Goal: Task Accomplishment & Management: Complete application form

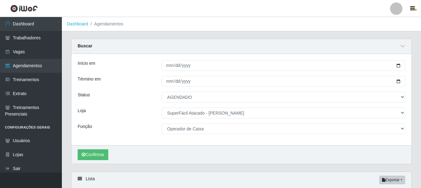
select select "AGENDADO"
select select "399"
select select "22"
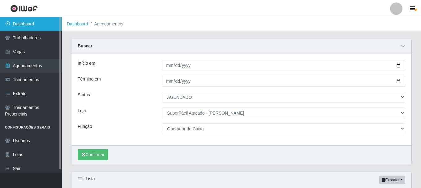
click at [38, 27] on link "Dashboard" at bounding box center [31, 24] width 62 height 14
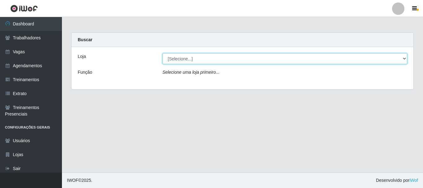
drag, startPoint x: 180, startPoint y: 57, endPoint x: 186, endPoint y: 58, distance: 6.6
click at [180, 58] on select "[Selecione...] SuperFácil Atacado - [PERSON_NAME]" at bounding box center [285, 58] width 245 height 11
select select "399"
click at [163, 53] on select "[Selecione...] SuperFácil Atacado - [PERSON_NAME]" at bounding box center [285, 58] width 245 height 11
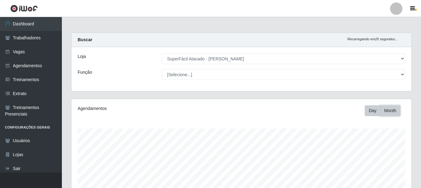
click at [384, 110] on button "Month" at bounding box center [391, 110] width 20 height 11
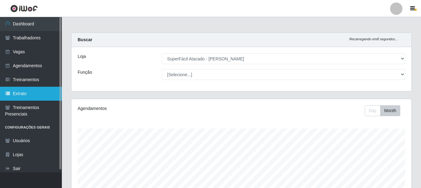
click at [37, 95] on link "Extrato" at bounding box center [31, 94] width 62 height 14
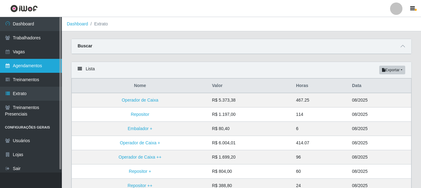
click at [40, 67] on link "Agendamentos" at bounding box center [31, 66] width 62 height 14
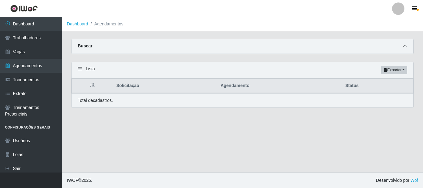
click at [408, 47] on span at bounding box center [404, 46] width 7 height 7
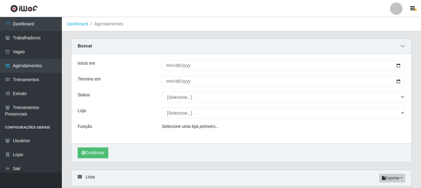
click at [404, 48] on icon at bounding box center [403, 46] width 4 height 4
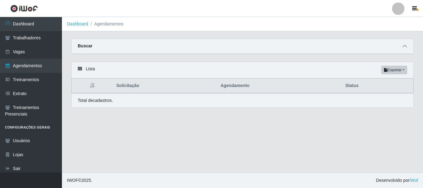
click at [404, 48] on icon at bounding box center [404, 46] width 4 height 4
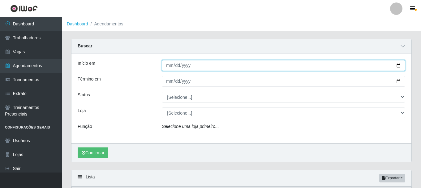
click at [399, 66] on input "Início em" at bounding box center [284, 65] width 244 height 11
click at [187, 66] on input "[DATE]" at bounding box center [284, 65] width 244 height 11
click at [397, 66] on input "[DATE]" at bounding box center [284, 65] width 244 height 11
type input "[DATE]"
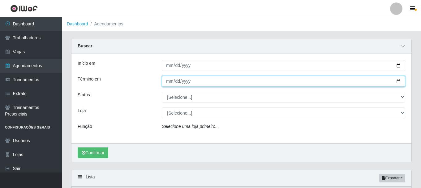
click at [170, 82] on input "Término em" at bounding box center [284, 81] width 244 height 11
click at [397, 82] on input "Término em" at bounding box center [284, 81] width 244 height 11
type input "[DATE]"
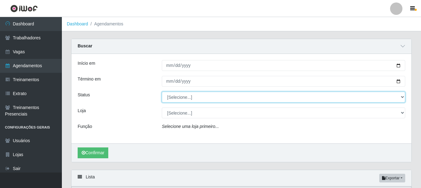
click at [189, 100] on select "[Selecione...] AGENDADO AGUARDANDO LIBERAR EM ANDAMENTO EM REVISÃO FINALIZADO C…" at bounding box center [284, 97] width 244 height 11
click at [189, 99] on select "[Selecione...] AGENDADO AGUARDANDO LIBERAR EM ANDAMENTO EM REVISÃO FINALIZADO C…" at bounding box center [284, 97] width 244 height 11
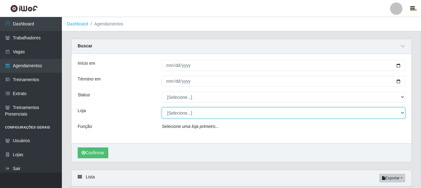
click at [190, 110] on select "[Selecione...] SuperFácil Atacado - [PERSON_NAME]" at bounding box center [284, 112] width 244 height 11
select select "399"
click at [162, 108] on select "[Selecione...] SuperFácil Atacado - [PERSON_NAME]" at bounding box center [284, 112] width 244 height 11
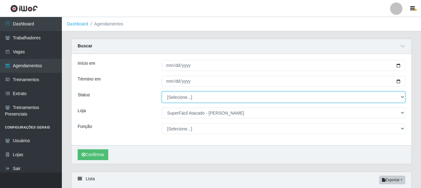
click at [197, 99] on select "[Selecione...] AGENDADO AGUARDANDO LIBERAR EM ANDAMENTO EM REVISÃO FINALIZADO C…" at bounding box center [284, 97] width 244 height 11
select select "FINALIZADO"
click at [162, 92] on select "[Selecione...] AGENDADO AGUARDANDO LIBERAR EM ANDAMENTO EM REVISÃO FINALIZADO C…" at bounding box center [284, 97] width 244 height 11
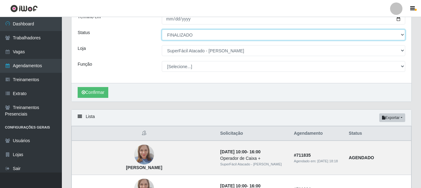
scroll to position [62, 0]
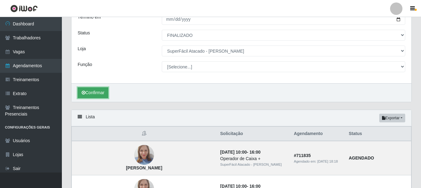
click at [101, 93] on button "Confirmar" at bounding box center [93, 92] width 31 height 11
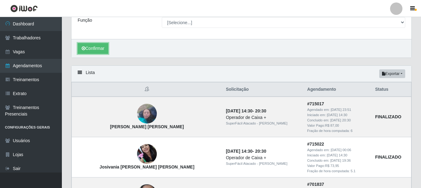
scroll to position [101, 0]
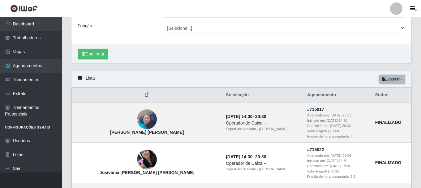
click at [400, 82] on button "Exportar" at bounding box center [393, 79] width 26 height 9
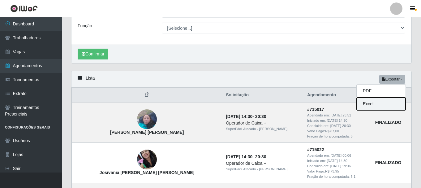
click at [372, 104] on button "Excel" at bounding box center [381, 104] width 49 height 13
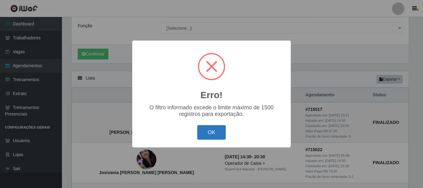
click at [213, 131] on button "OK" at bounding box center [211, 132] width 29 height 15
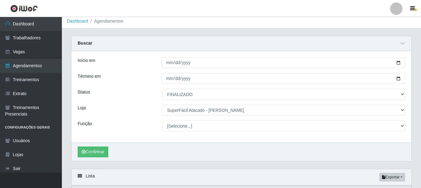
scroll to position [0, 0]
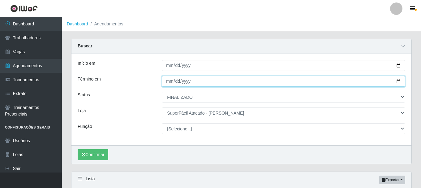
click at [171, 81] on input "[DATE]" at bounding box center [284, 81] width 244 height 11
click at [175, 83] on input "[DATE]" at bounding box center [284, 81] width 244 height 11
type input "[DATE]"
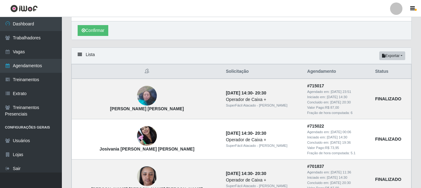
scroll to position [124, 0]
click at [93, 34] on button "Confirmar" at bounding box center [93, 30] width 31 height 11
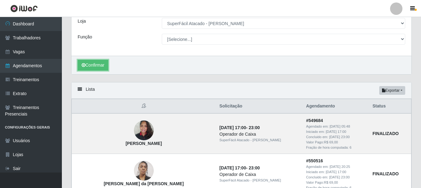
scroll to position [92, 0]
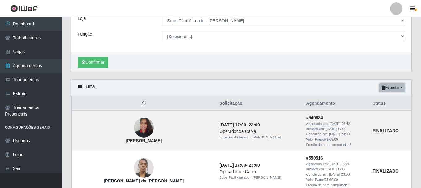
click at [398, 90] on button "Exportar" at bounding box center [393, 87] width 26 height 9
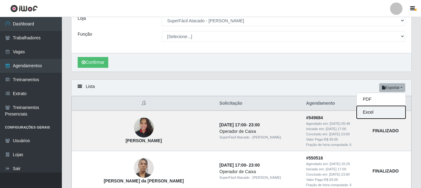
click at [370, 109] on button "Excel" at bounding box center [381, 112] width 49 height 13
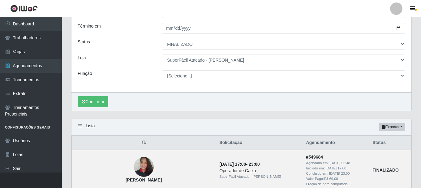
scroll to position [50, 0]
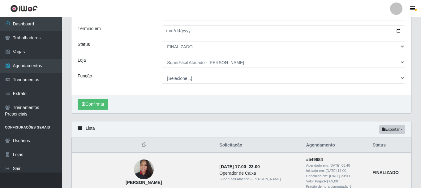
drag, startPoint x: 420, startPoint y: 30, endPoint x: 422, endPoint y: 24, distance: 5.9
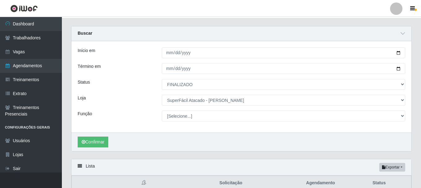
scroll to position [10, 0]
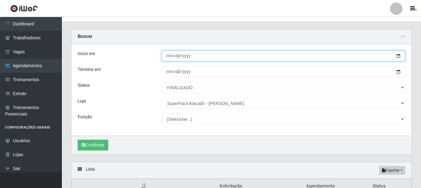
click at [168, 56] on input "[DATE]" at bounding box center [284, 55] width 244 height 11
type input "[DATE]"
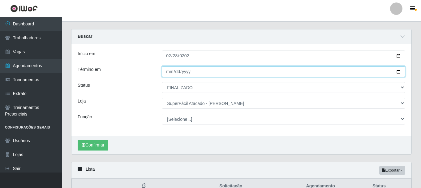
click at [175, 71] on input "[DATE]" at bounding box center [284, 71] width 244 height 11
type input "[DATE]"
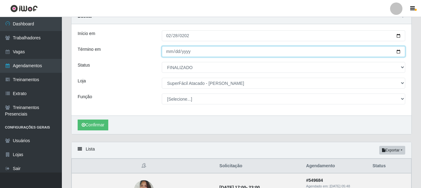
scroll to position [41, 0]
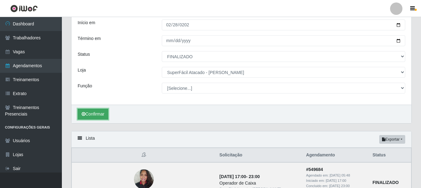
click at [98, 112] on button "Confirmar" at bounding box center [93, 114] width 31 height 11
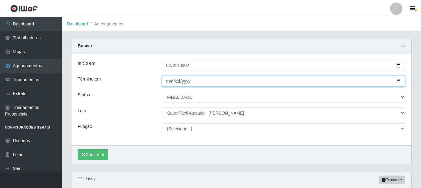
click at [177, 82] on input "[DATE]" at bounding box center [284, 81] width 244 height 11
type input "[DATE]"
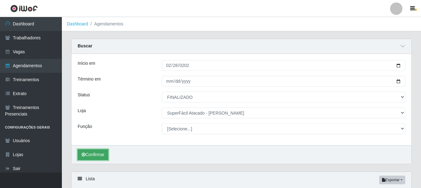
click at [97, 154] on button "Confirmar" at bounding box center [93, 154] width 31 height 11
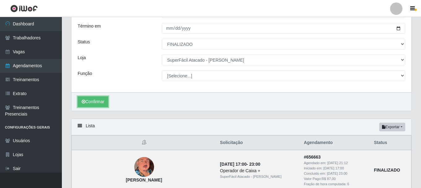
scroll to position [66, 0]
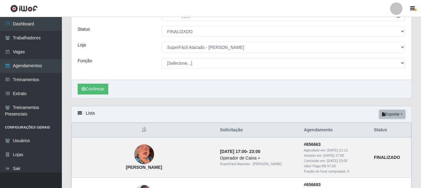
click at [402, 116] on button "Exportar" at bounding box center [393, 114] width 26 height 9
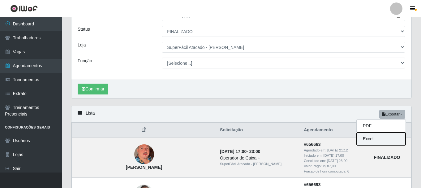
click at [376, 140] on button "Excel" at bounding box center [381, 139] width 49 height 13
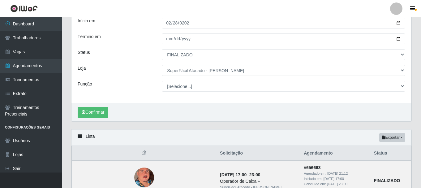
scroll to position [4, 0]
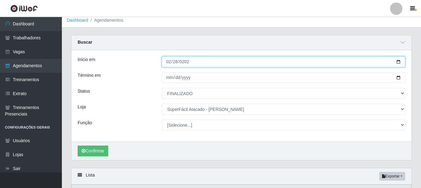
click at [177, 62] on input "[DATE]" at bounding box center [284, 61] width 244 height 11
type input "[DATE]"
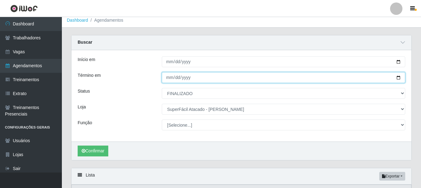
click at [176, 80] on input "[DATE]" at bounding box center [284, 77] width 244 height 11
type input "[DATE]"
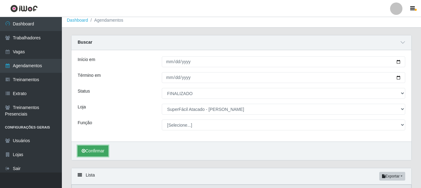
click at [93, 153] on button "Confirmar" at bounding box center [93, 151] width 31 height 11
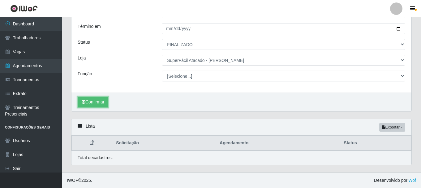
scroll to position [53, 0]
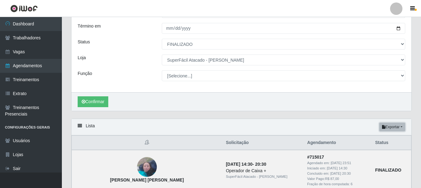
click at [397, 129] on button "Exportar" at bounding box center [393, 127] width 26 height 9
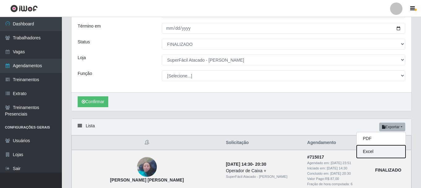
click at [377, 150] on button "Excel" at bounding box center [381, 151] width 49 height 13
